Goal: Find specific page/section

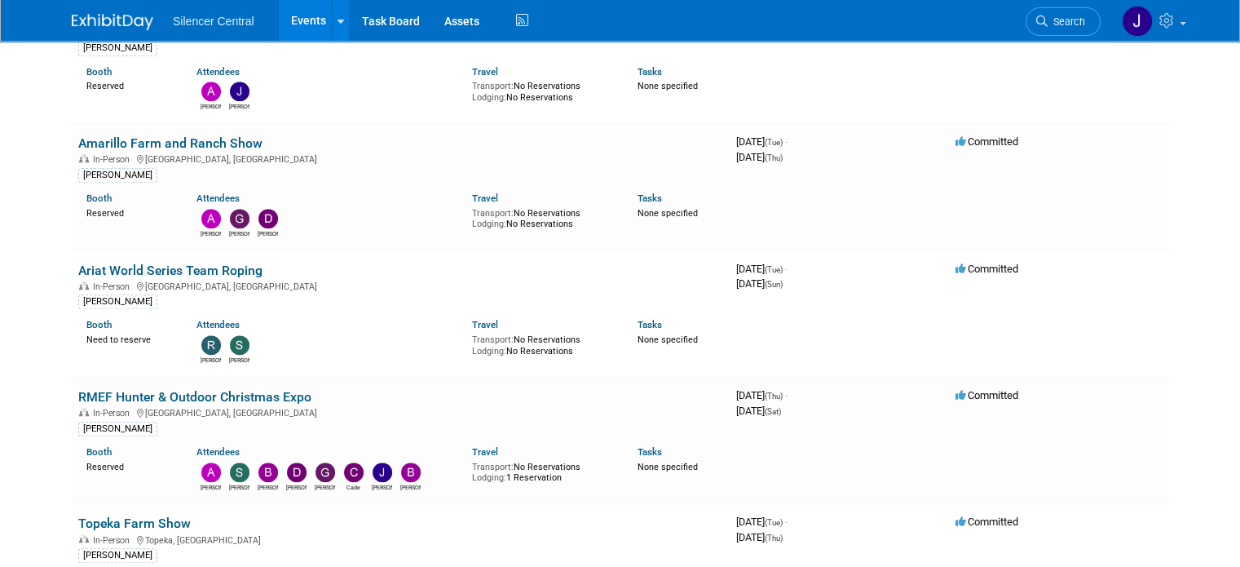
scroll to position [1223, 0]
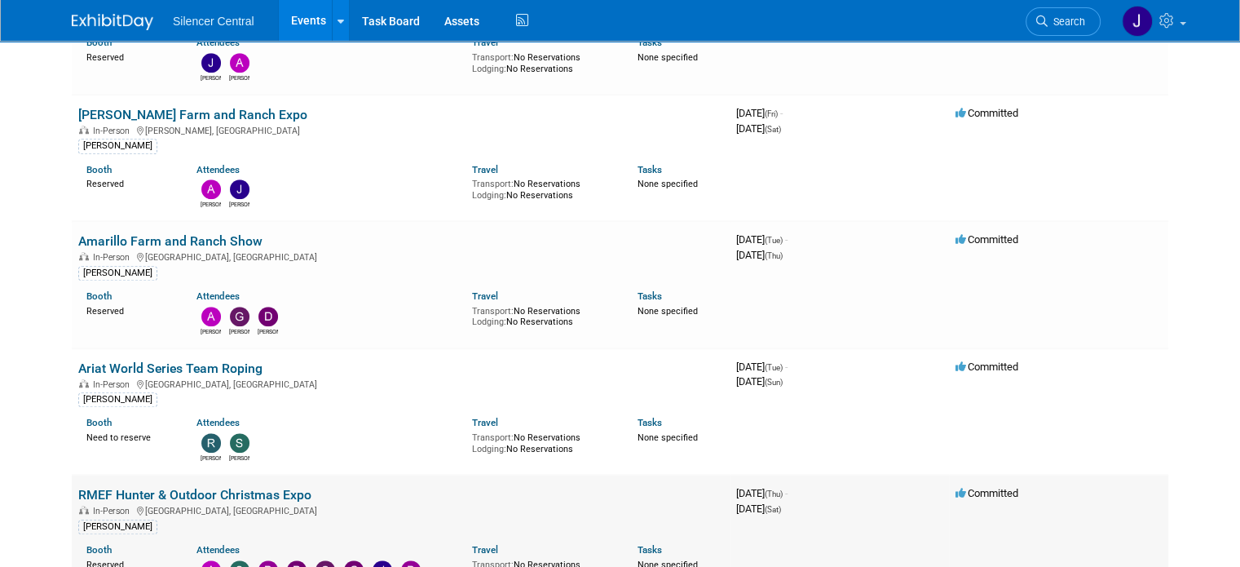
click at [209, 487] on link "RMEF Hunter & Outdoor Christmas Expo" at bounding box center [194, 494] width 233 height 15
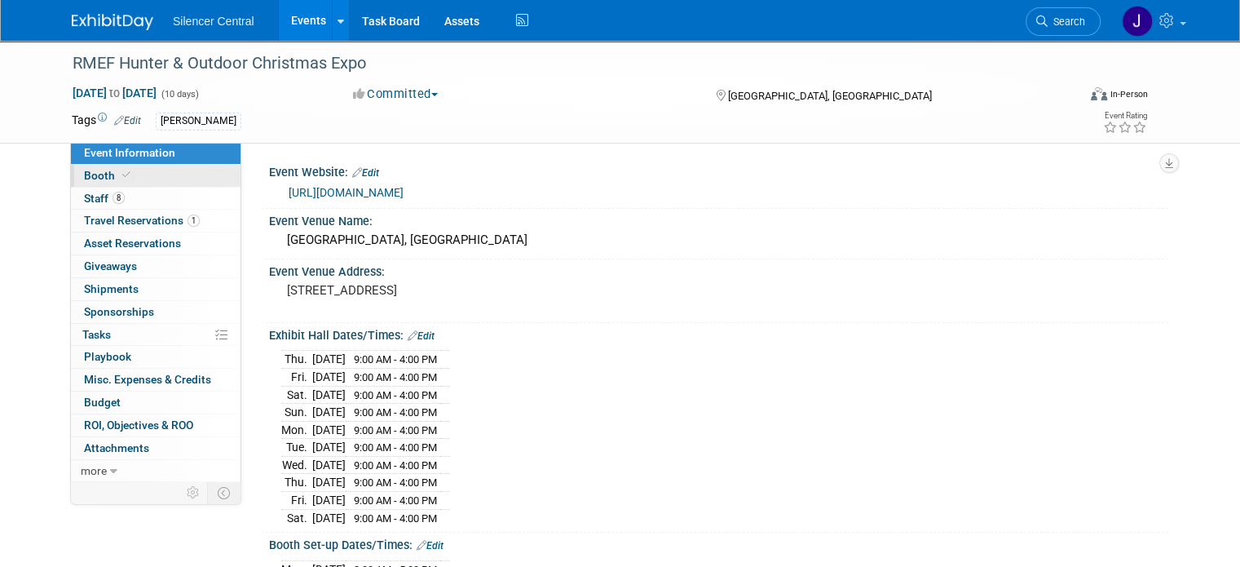
click at [122, 174] on icon at bounding box center [126, 174] width 8 height 9
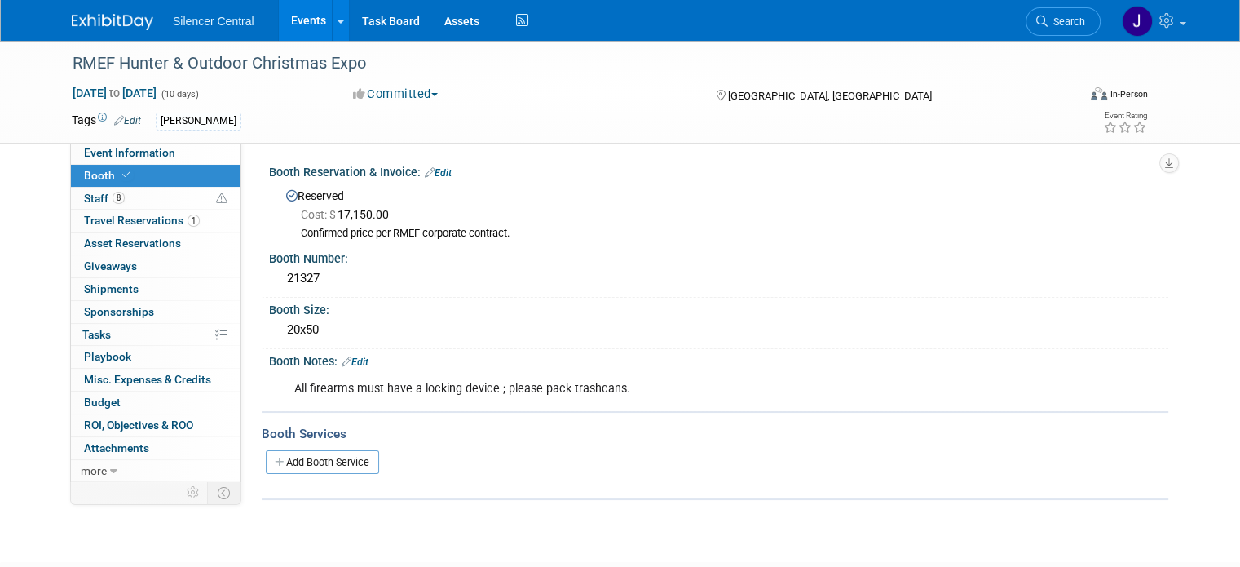
click at [113, 27] on img at bounding box center [113, 22] width 82 height 16
